Goal: Go to known website: Access a specific website the user already knows

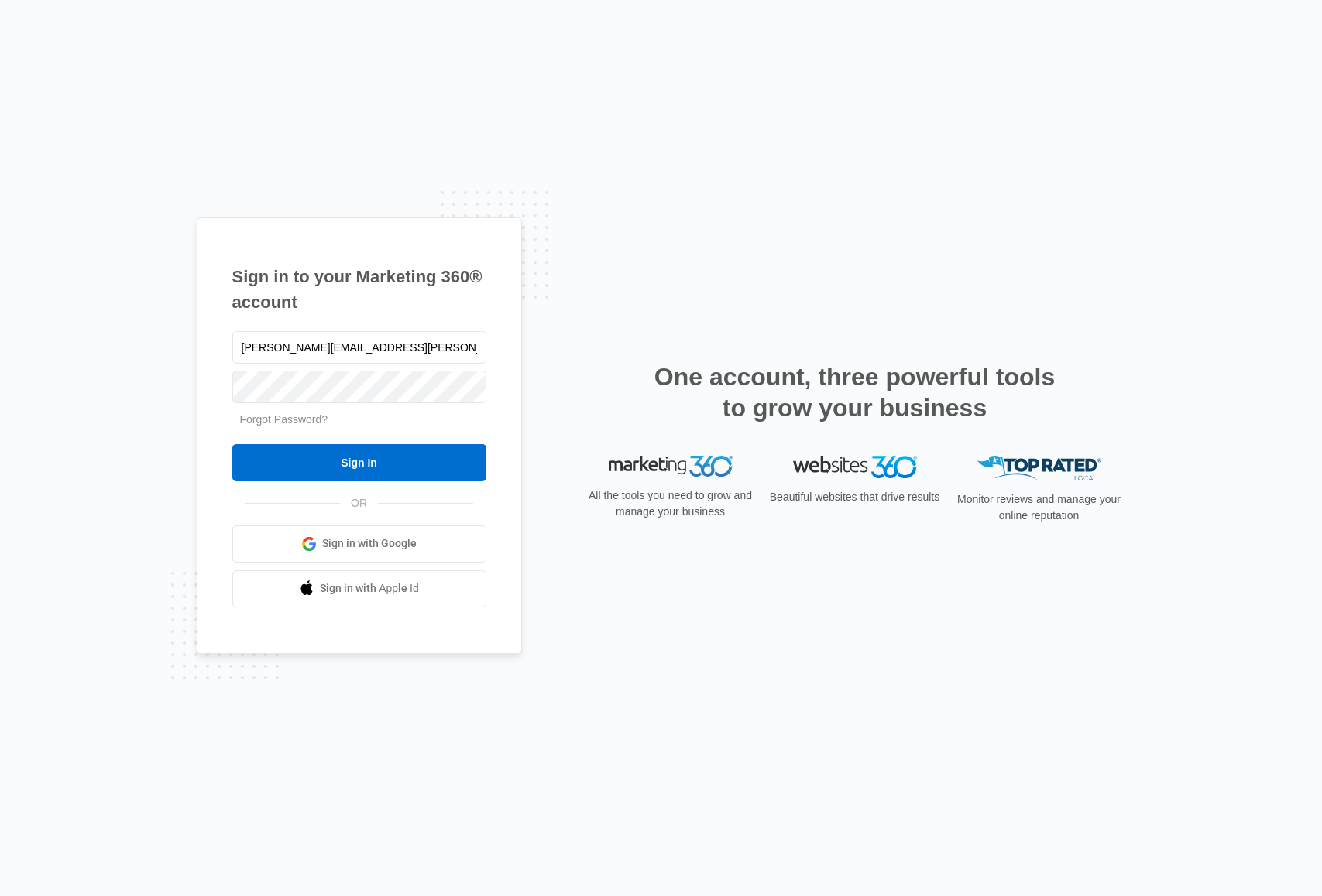
type input "[PERSON_NAME][EMAIL_ADDRESS][PERSON_NAME][DOMAIN_NAME]"
click at [233, 444] on input "Sign In" at bounding box center [360, 462] width 254 height 37
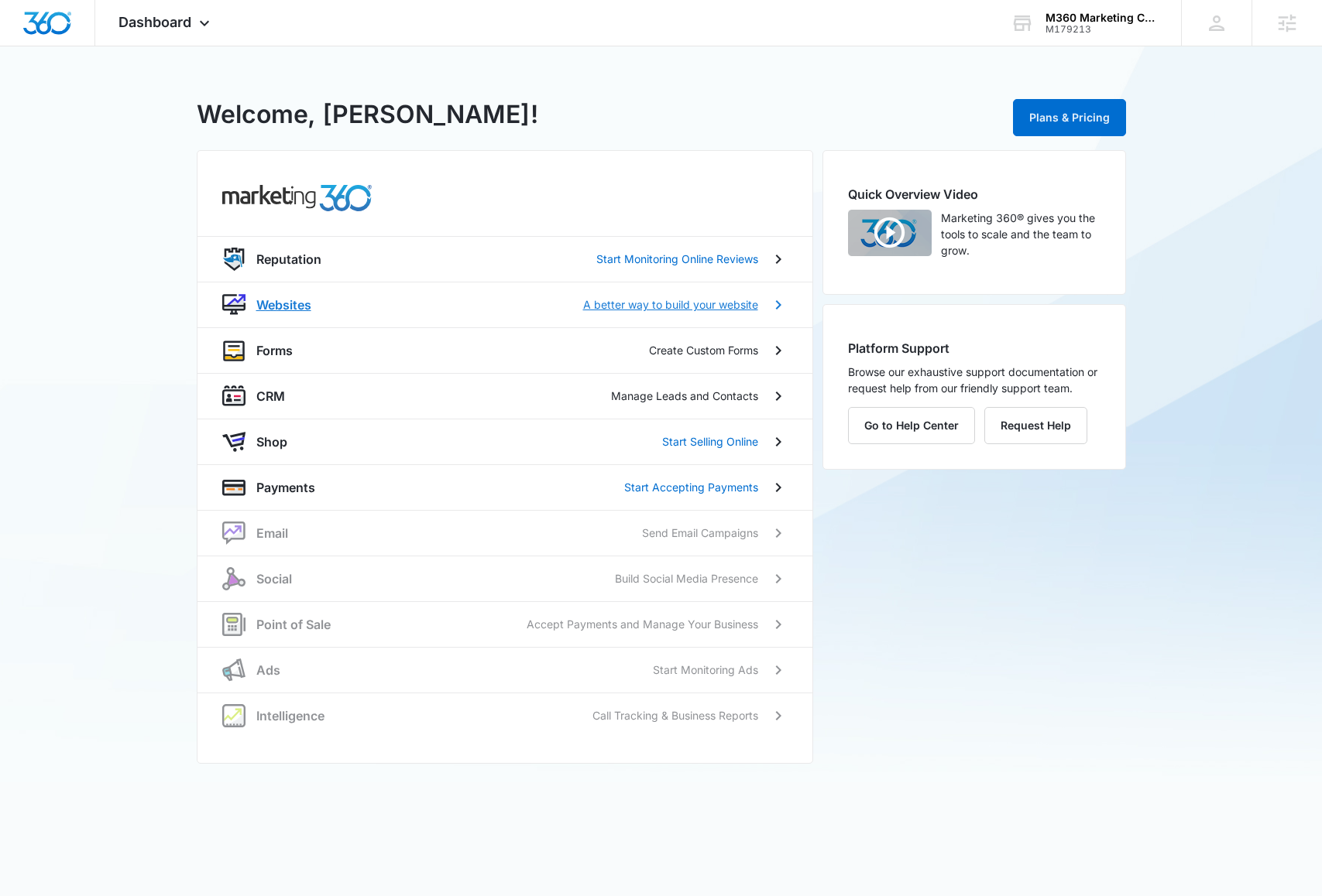
click at [313, 306] on div "Websites A better way to build your website" at bounding box center [507, 305] width 501 height 19
